Goal: Information Seeking & Learning: Learn about a topic

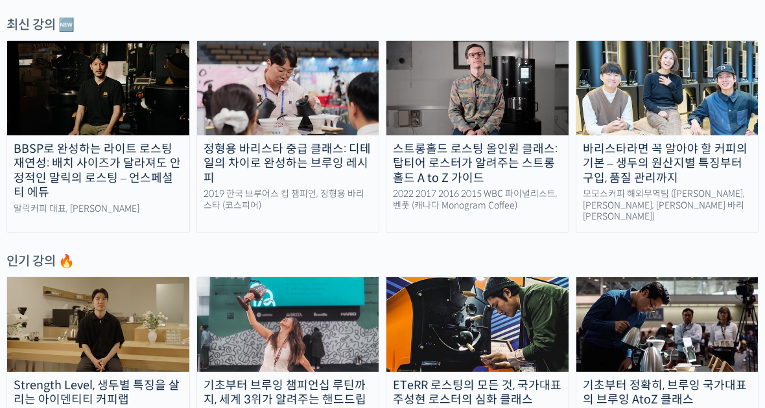
scroll to position [456, 0]
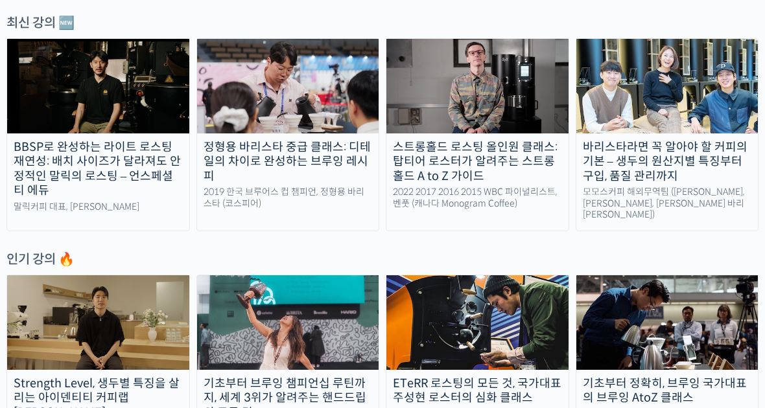
click at [434, 91] on img at bounding box center [477, 86] width 182 height 95
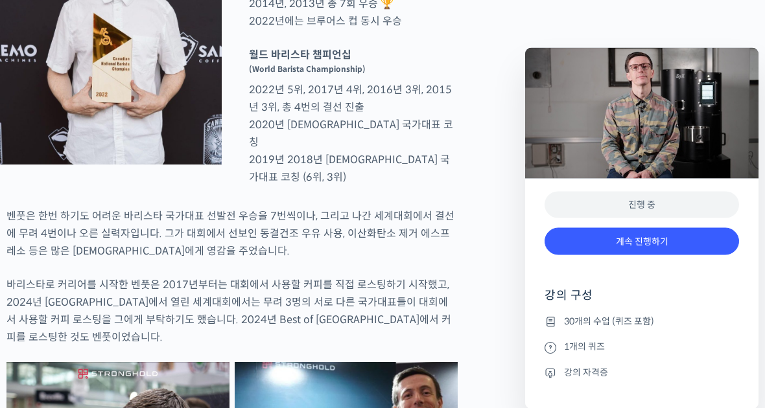
scroll to position [720, 0]
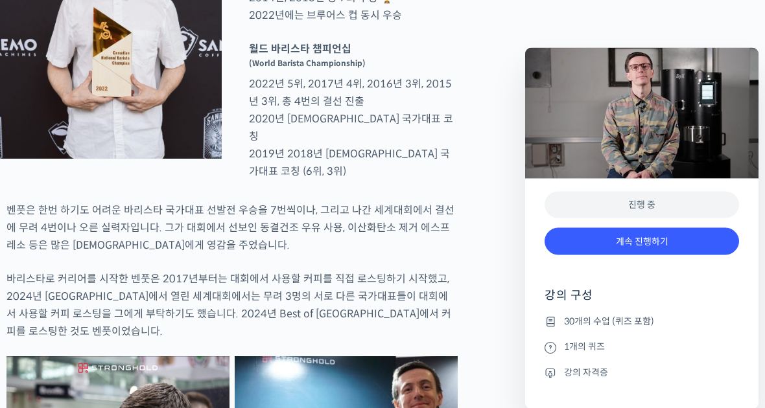
click at [658, 251] on link "계속 진행하기" at bounding box center [641, 242] width 194 height 28
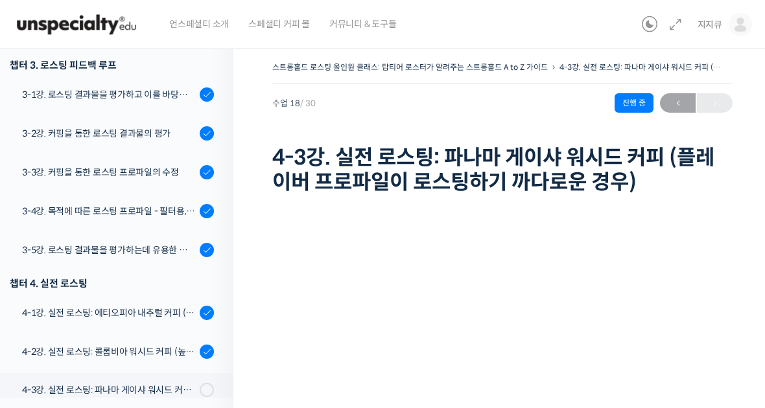
scroll to position [616, 0]
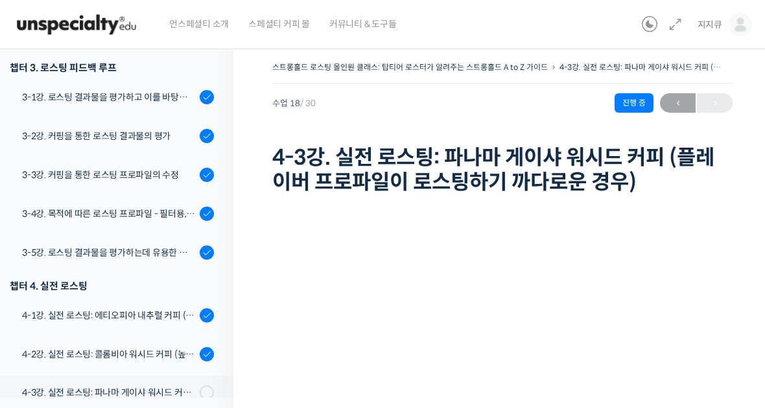
click at [161, 254] on div "3-5강. 로스팅 결과물을 평가하는데 유용한 팁들 - 연수를 활용한 커핑, 커핑용 분쇄도 찾기, 로스트 레벨에 따른 QC 등" at bounding box center [109, 253] width 174 height 14
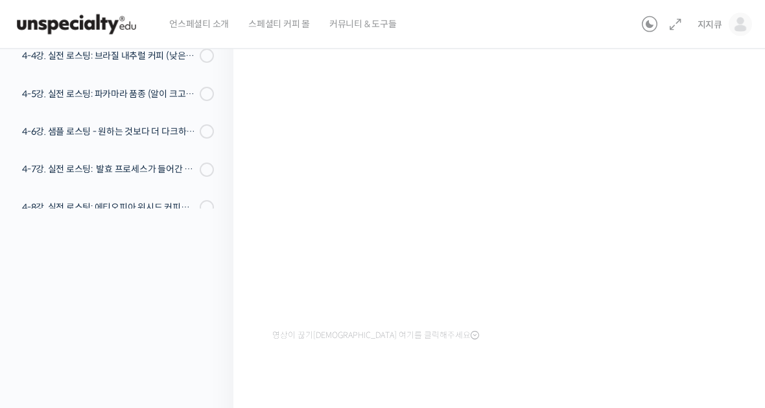
scroll to position [189, 0]
click at [635, 342] on div "영상이 끊기신다면 여기를 클릭해주세요" at bounding box center [502, 202] width 460 height 284
click at [579, 342] on div "영상이 끊기신다면 여기를 클릭해주세요" at bounding box center [502, 202] width 460 height 284
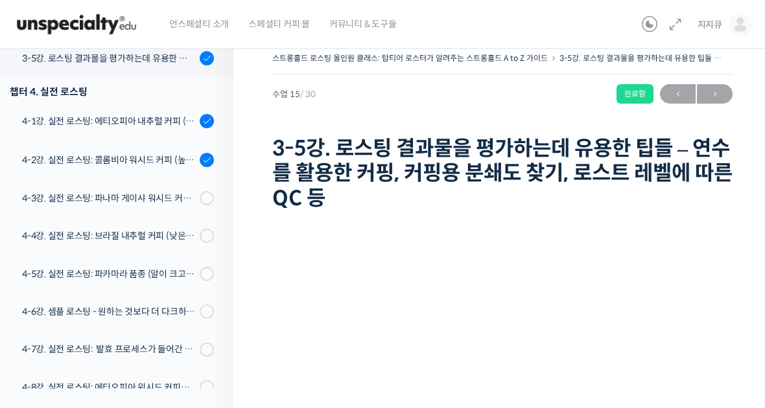
scroll to position [0, 0]
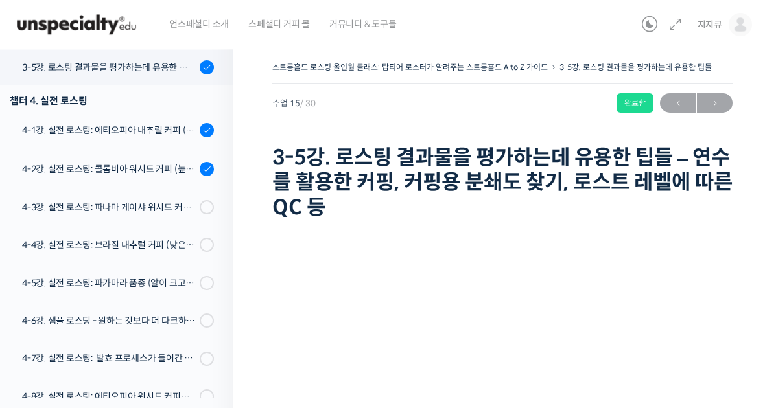
click at [162, 135] on div "4-1강. 실전 로스팅: 에티오피아 내추럴 커피 (당분이 많이 포함되어 있고 색이 고르지 않은 경우)" at bounding box center [109, 130] width 174 height 14
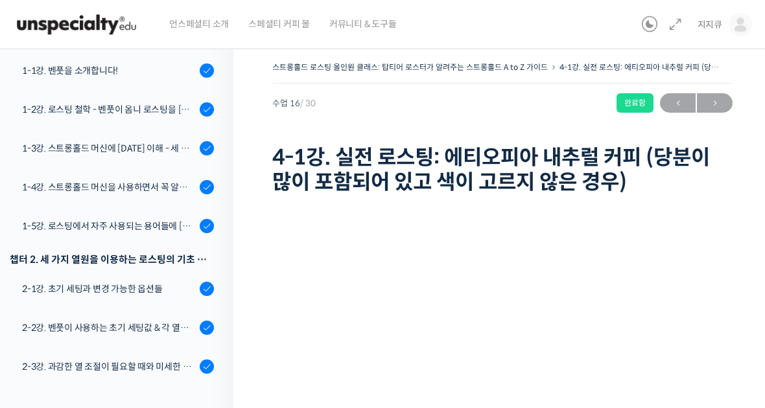
scroll to position [206, 0]
click at [153, 192] on div "1-4강. 스트롱홀드 머신을 사용하면서 꼭 알고 있어야 할 유의사항" at bounding box center [109, 187] width 174 height 14
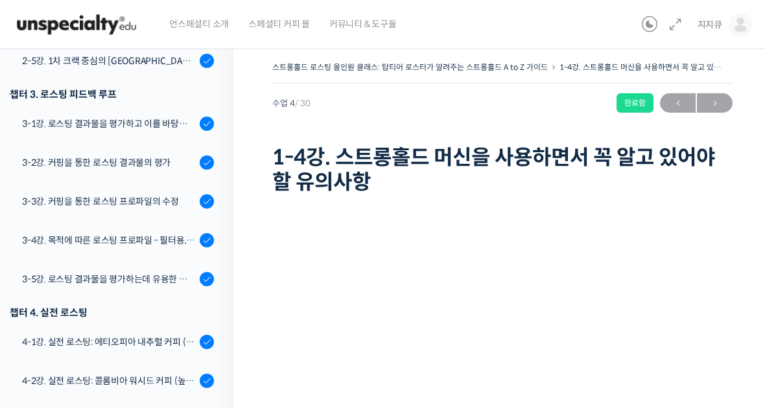
scroll to position [581, 0]
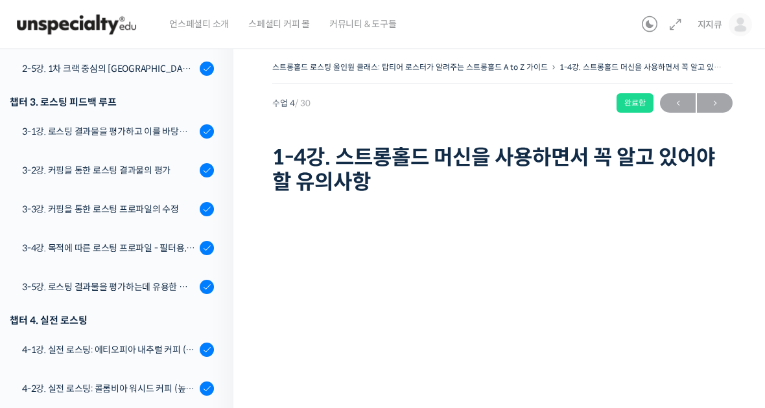
click at [170, 251] on div "3-4강. 목적에 따른 로스팅 프로파일 - 필터용, 에스프레소용" at bounding box center [109, 248] width 174 height 14
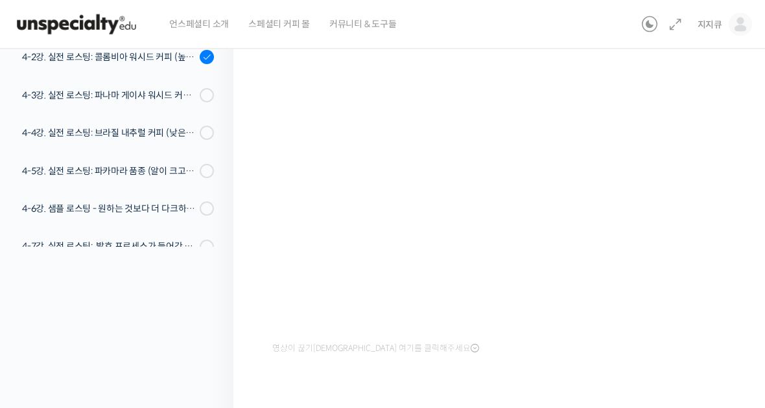
scroll to position [185, 0]
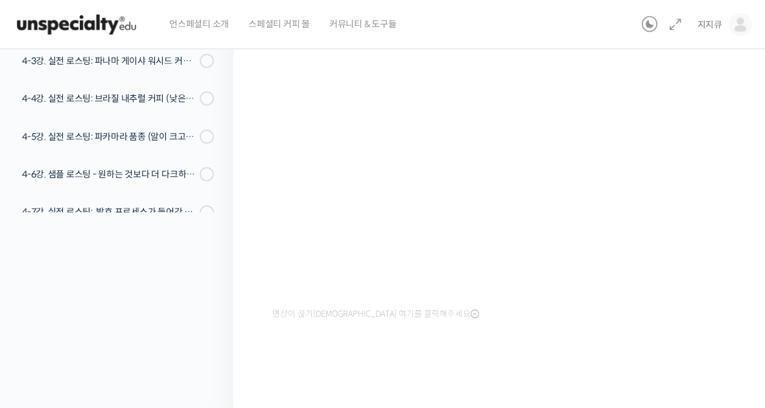
click at [566, 347] on div "영상이 끊기[DEMOGRAPHIC_DATA] 여기를 클릭해주세요" at bounding box center [502, 198] width 460 height 369
click at [568, 307] on div "영상이 끊기[DEMOGRAPHIC_DATA] 여기를 클릭해주세요" at bounding box center [502, 182] width 460 height 284
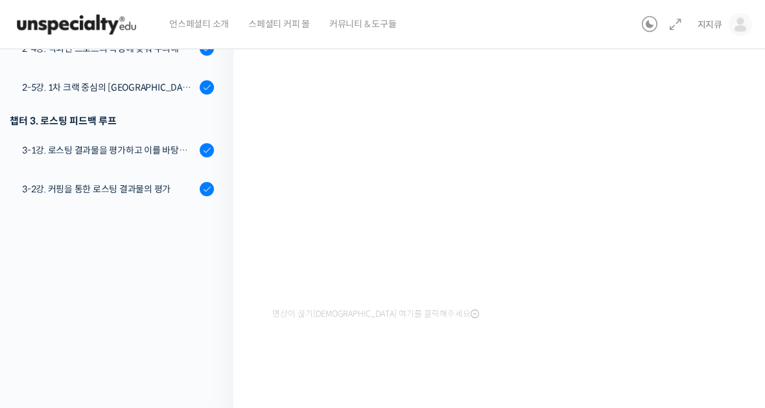
scroll to position [378, 0]
click at [170, 92] on div "2-5강. 1차 크랙 중심의 [GEOGRAPHIC_DATA]에 관하여" at bounding box center [109, 87] width 174 height 14
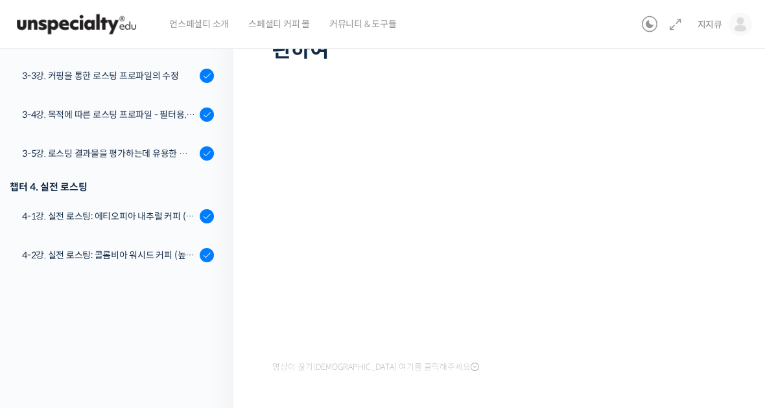
scroll to position [161, 0]
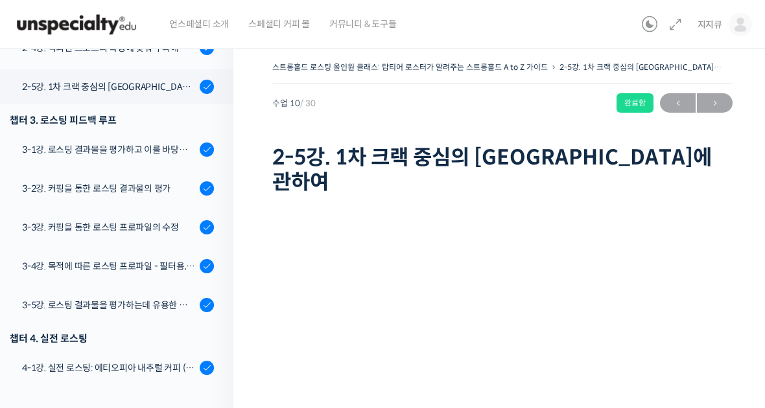
scroll to position [564, 0]
click at [167, 164] on link "3-1강. 로스팅 결과물을 평가하고 이를 바탕으로 프로파일을 설계하는 방법" at bounding box center [114, 149] width 240 height 35
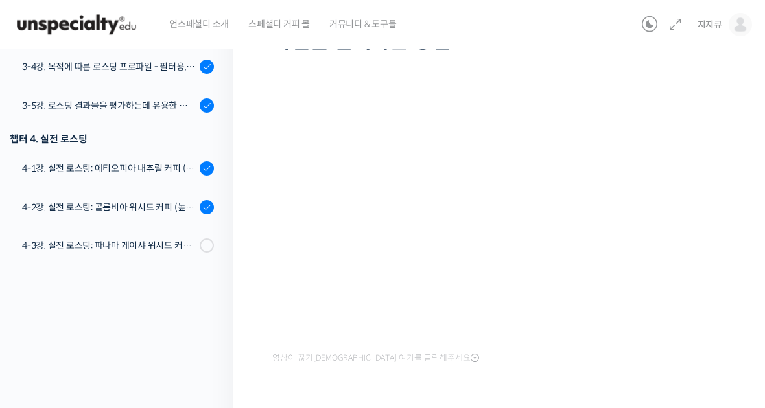
scroll to position [185, 0]
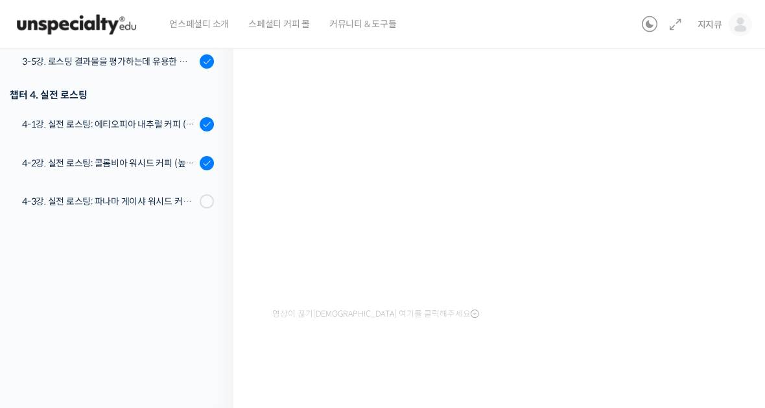
click at [297, 300] on div "영상이 끊기[DEMOGRAPHIC_DATA] 여기를 클릭해주세요" at bounding box center [502, 182] width 460 height 284
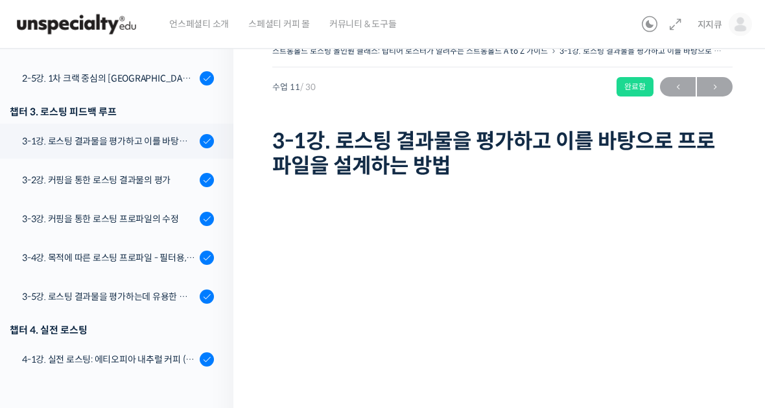
scroll to position [0, 0]
